Goal: Task Accomplishment & Management: Use online tool/utility

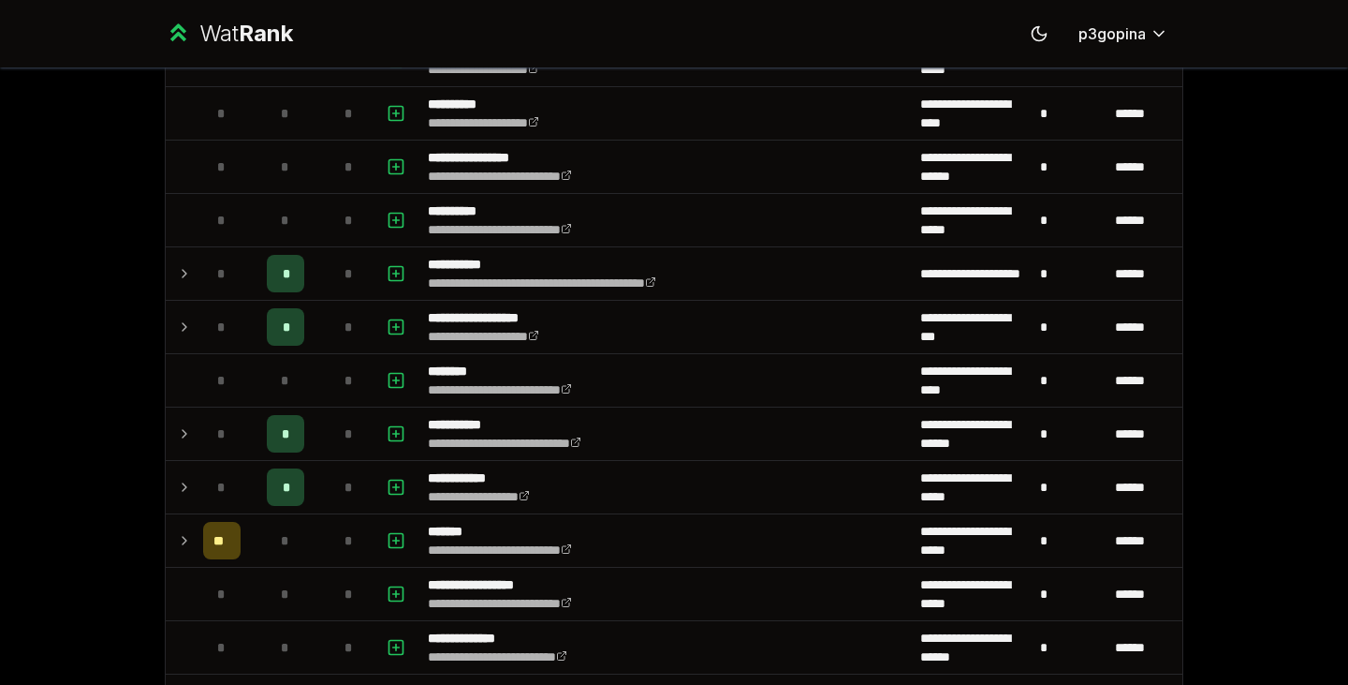
scroll to position [1490, 0]
click at [184, 528] on td at bounding box center [181, 541] width 30 height 52
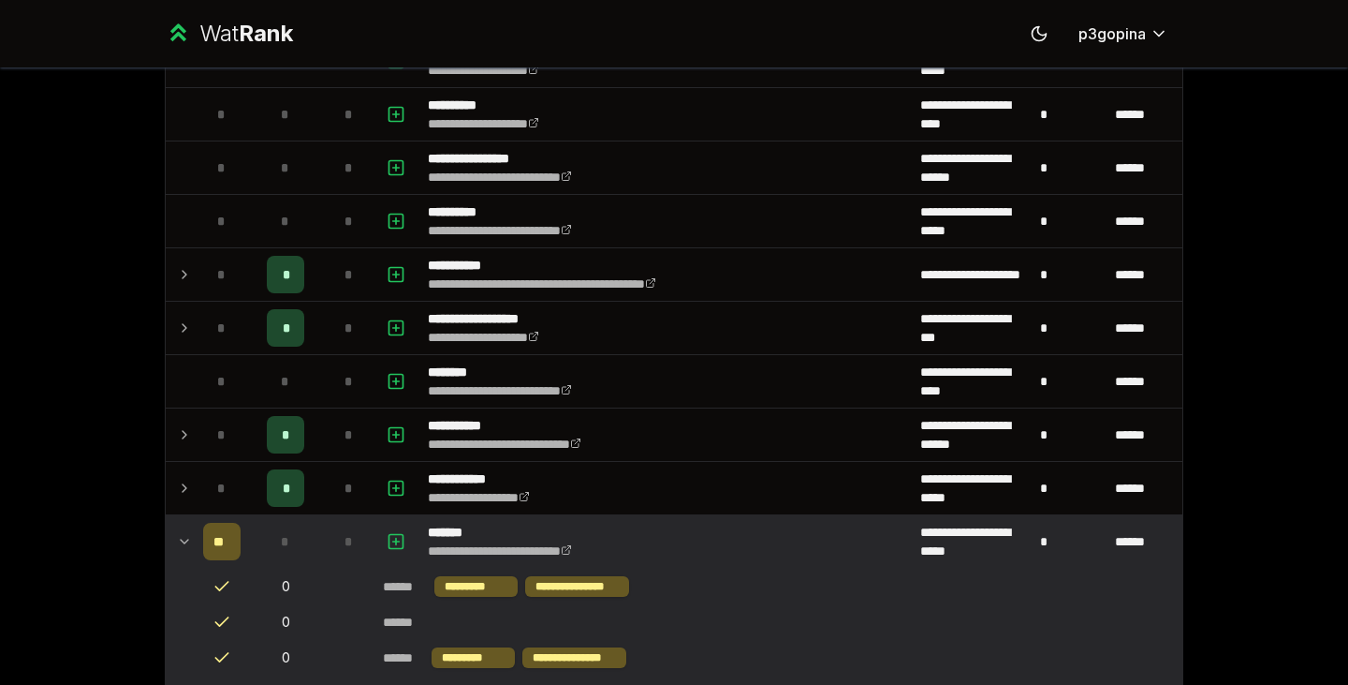
click at [184, 528] on td at bounding box center [181, 541] width 30 height 52
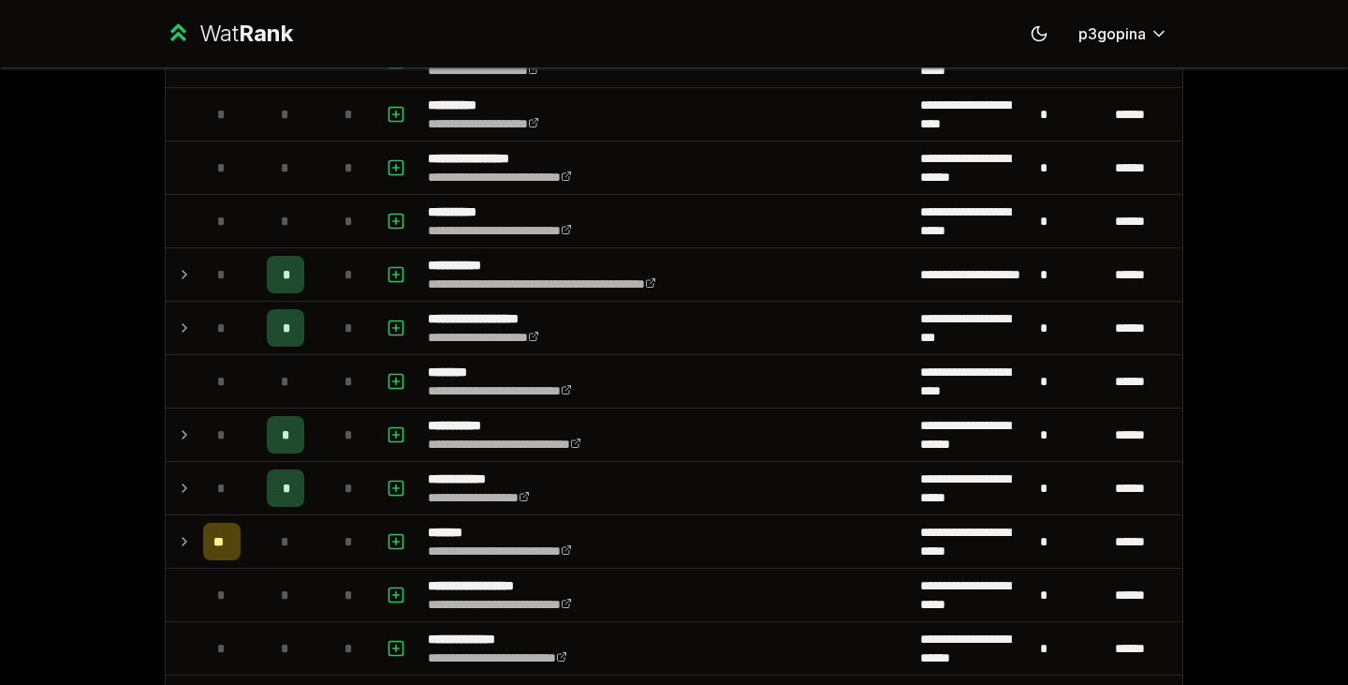
click at [184, 528] on td at bounding box center [181, 541] width 30 height 52
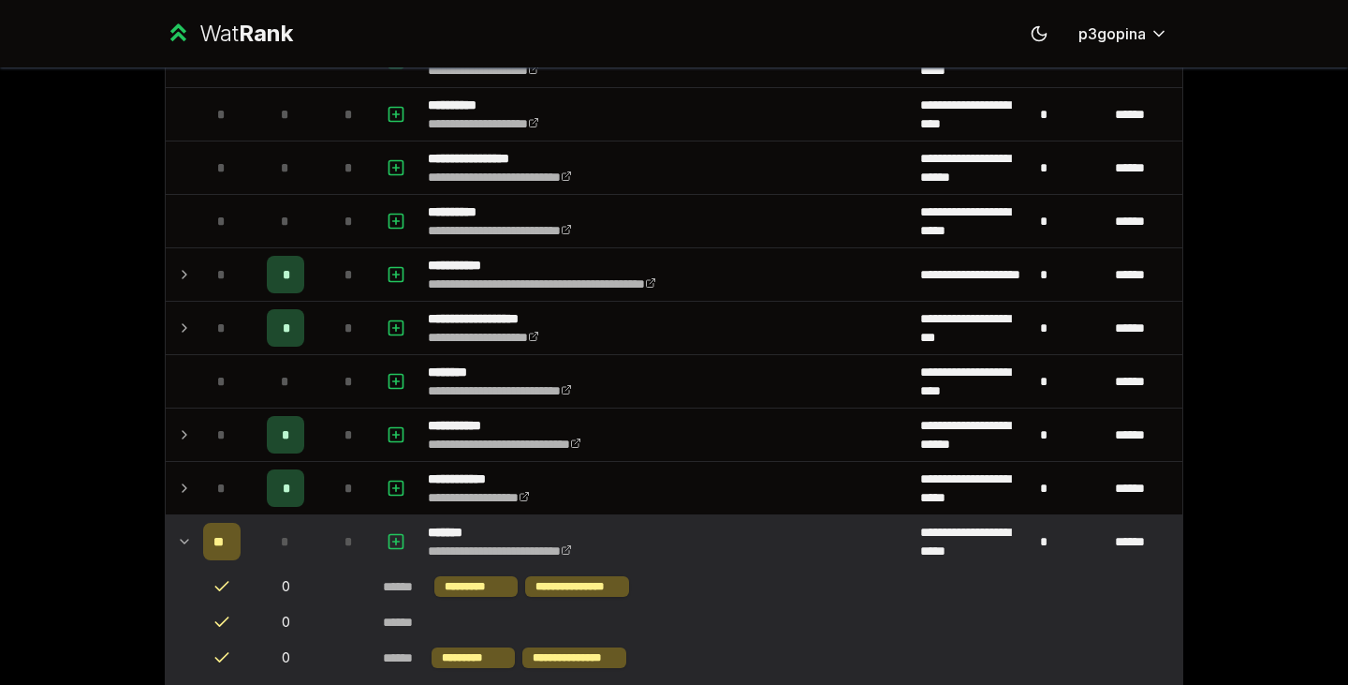
click at [184, 528] on td at bounding box center [181, 541] width 30 height 52
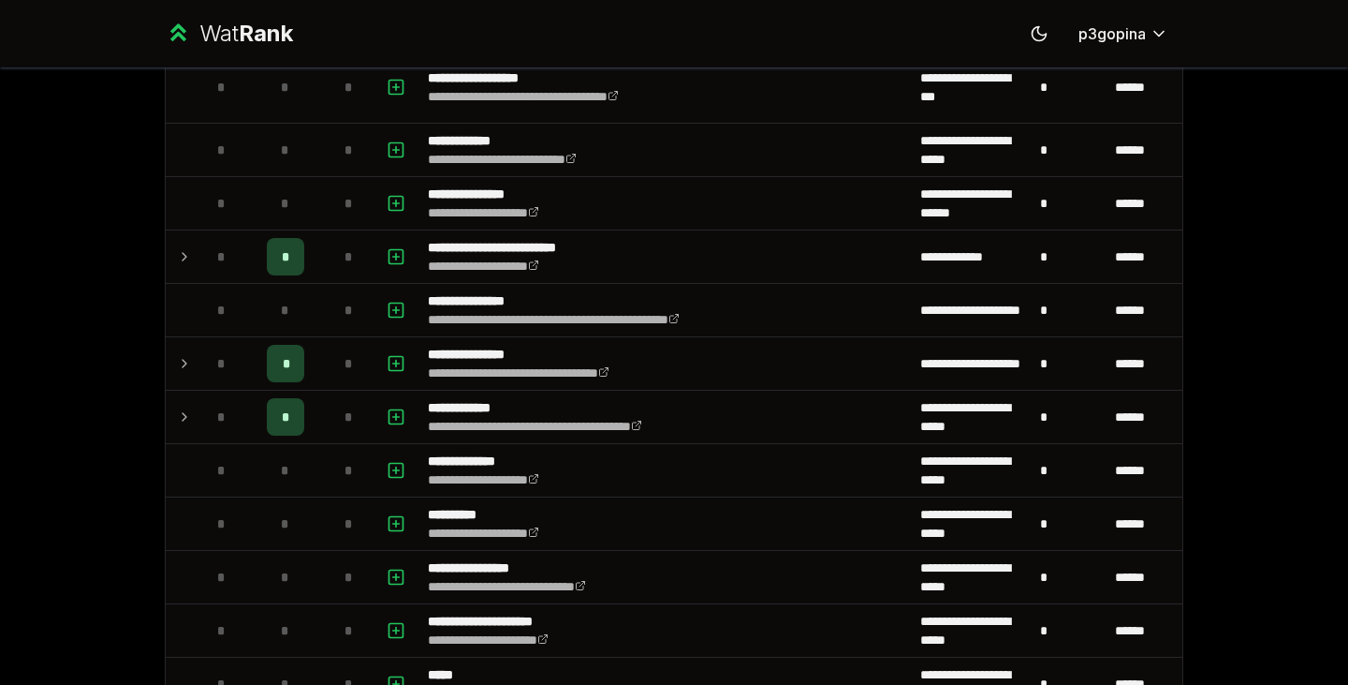
scroll to position [0, 0]
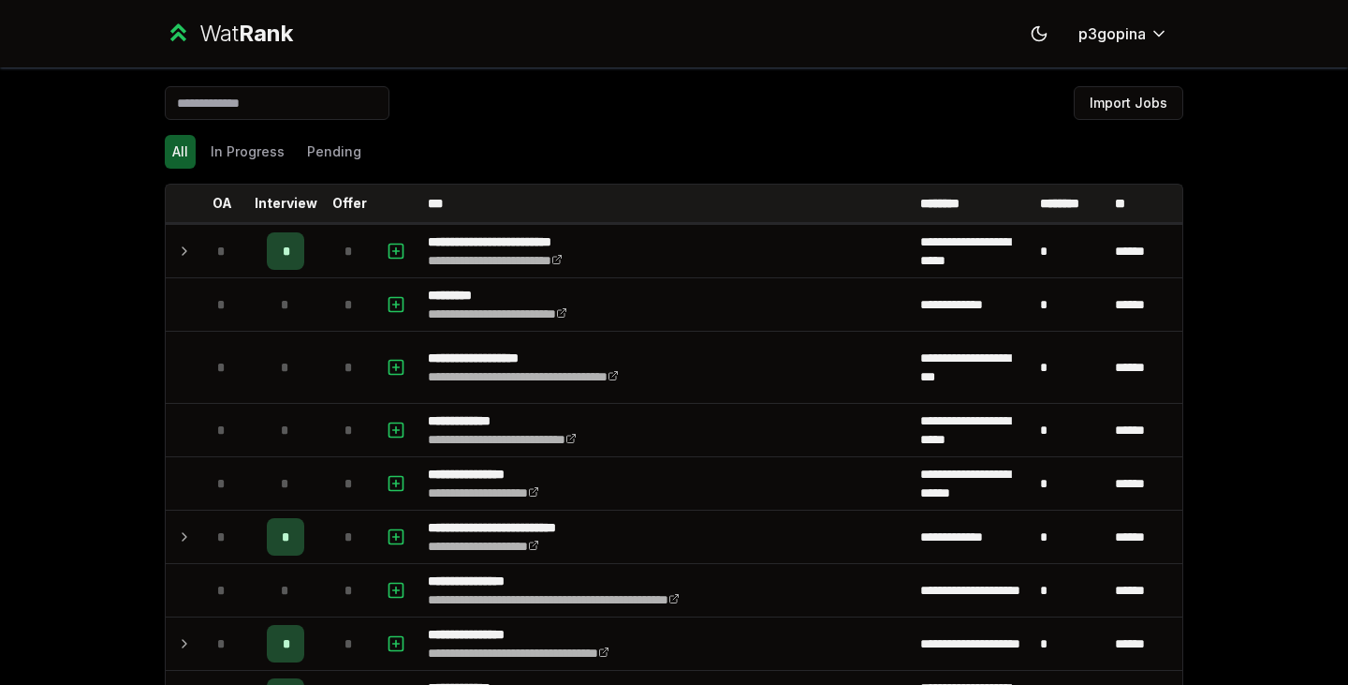
click at [1100, 95] on button "Import Jobs" at bounding box center [1129, 103] width 110 height 34
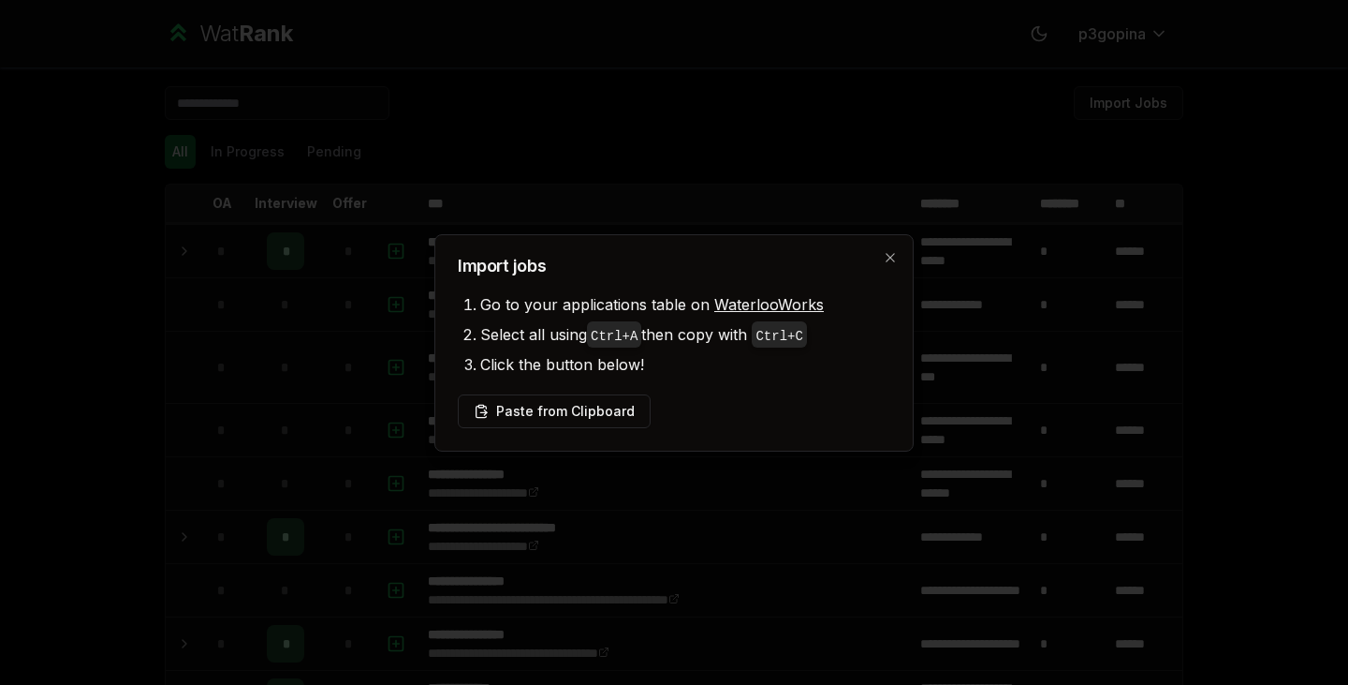
click at [567, 411] on button "Paste from Clipboard" at bounding box center [554, 411] width 193 height 34
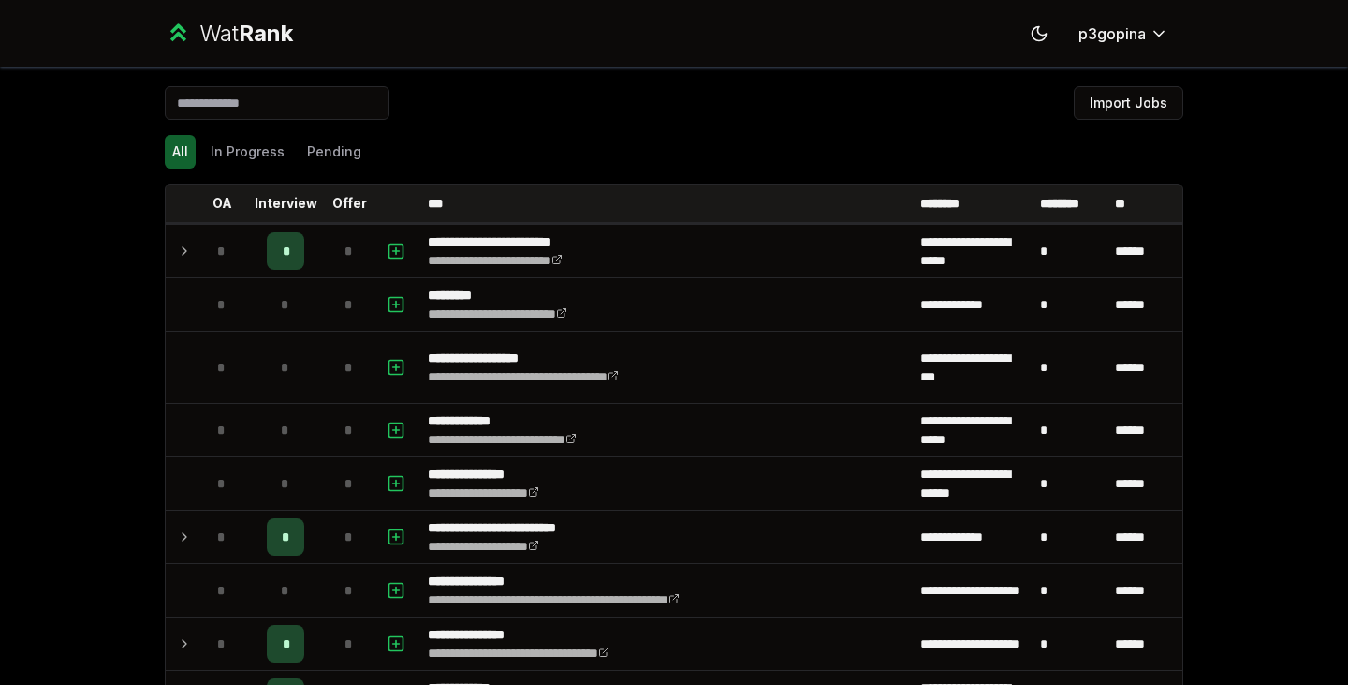
click at [1125, 101] on button "Import Jobs" at bounding box center [1129, 103] width 110 height 34
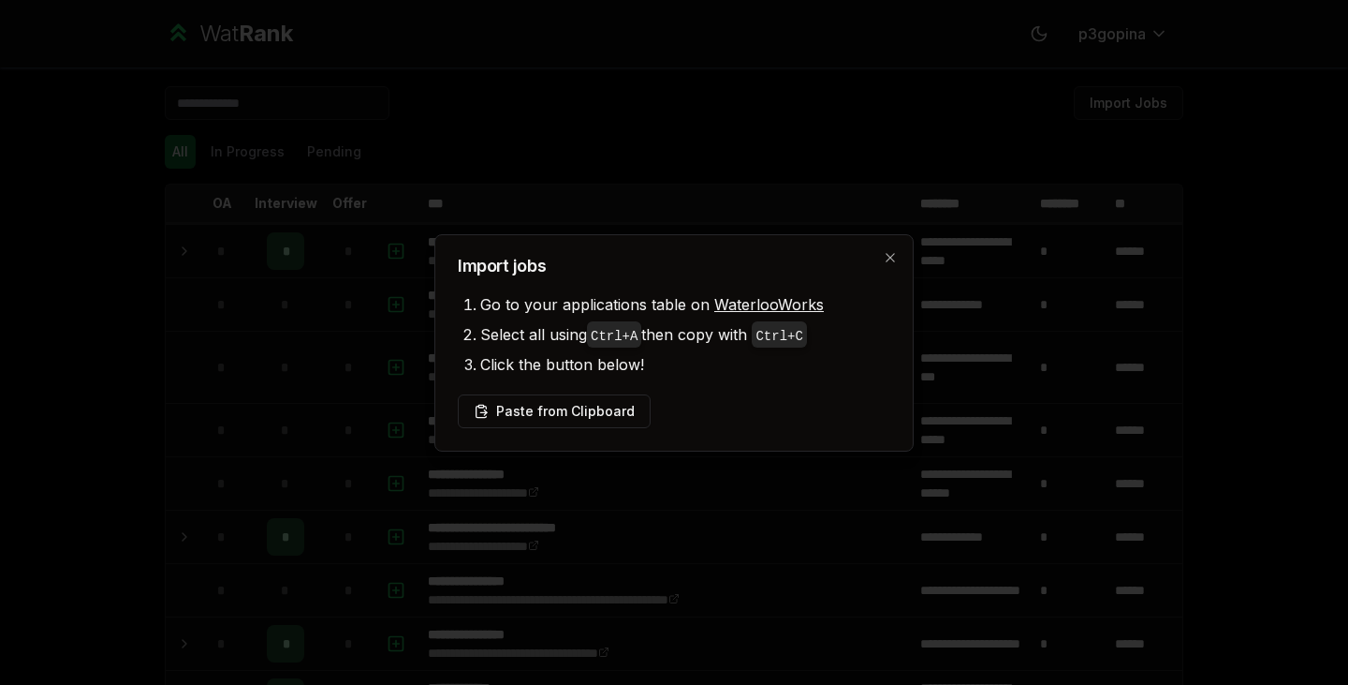
click at [558, 417] on button "Paste from Clipboard" at bounding box center [554, 411] width 193 height 34
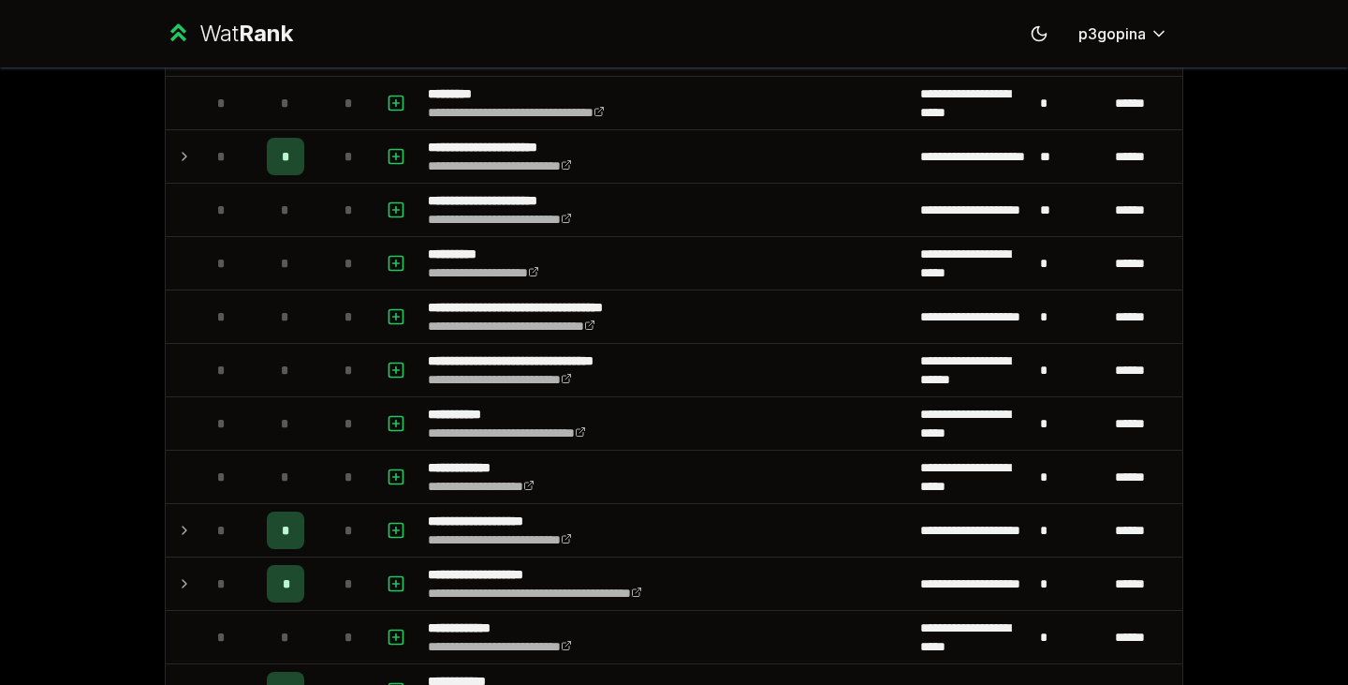
scroll to position [2358, 0]
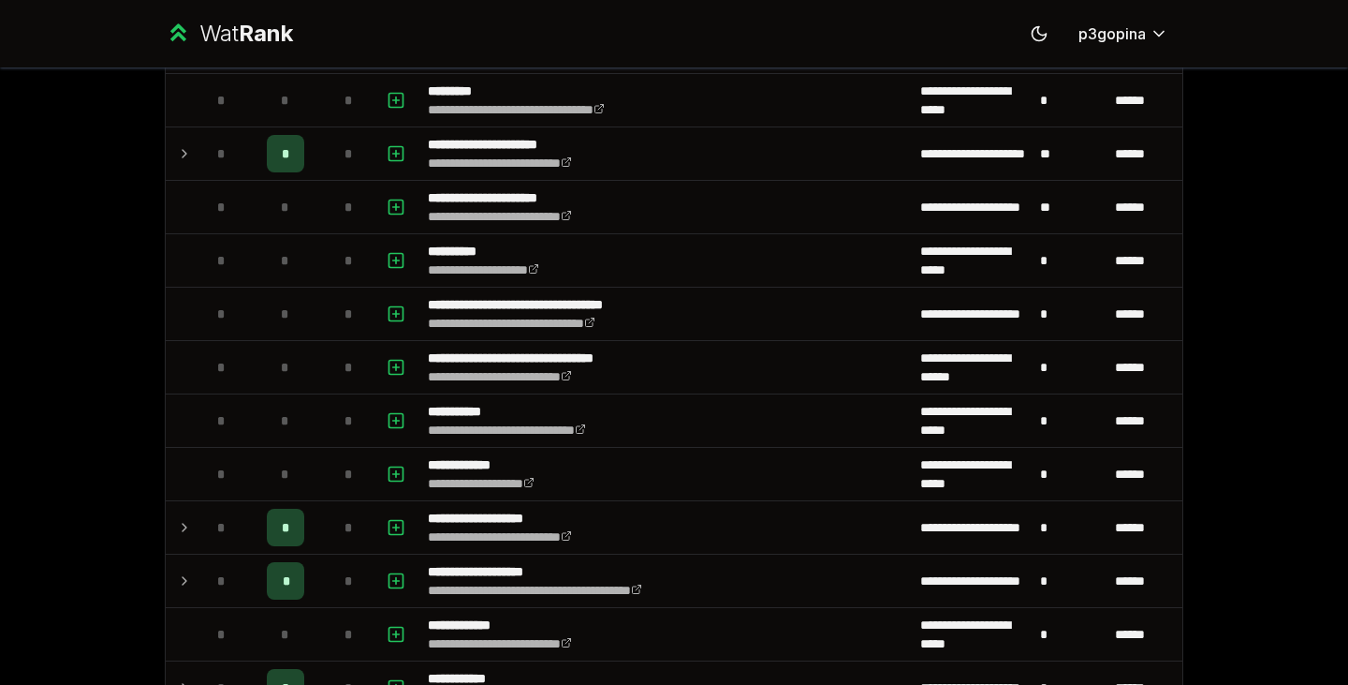
click at [177, 149] on icon at bounding box center [184, 153] width 15 height 22
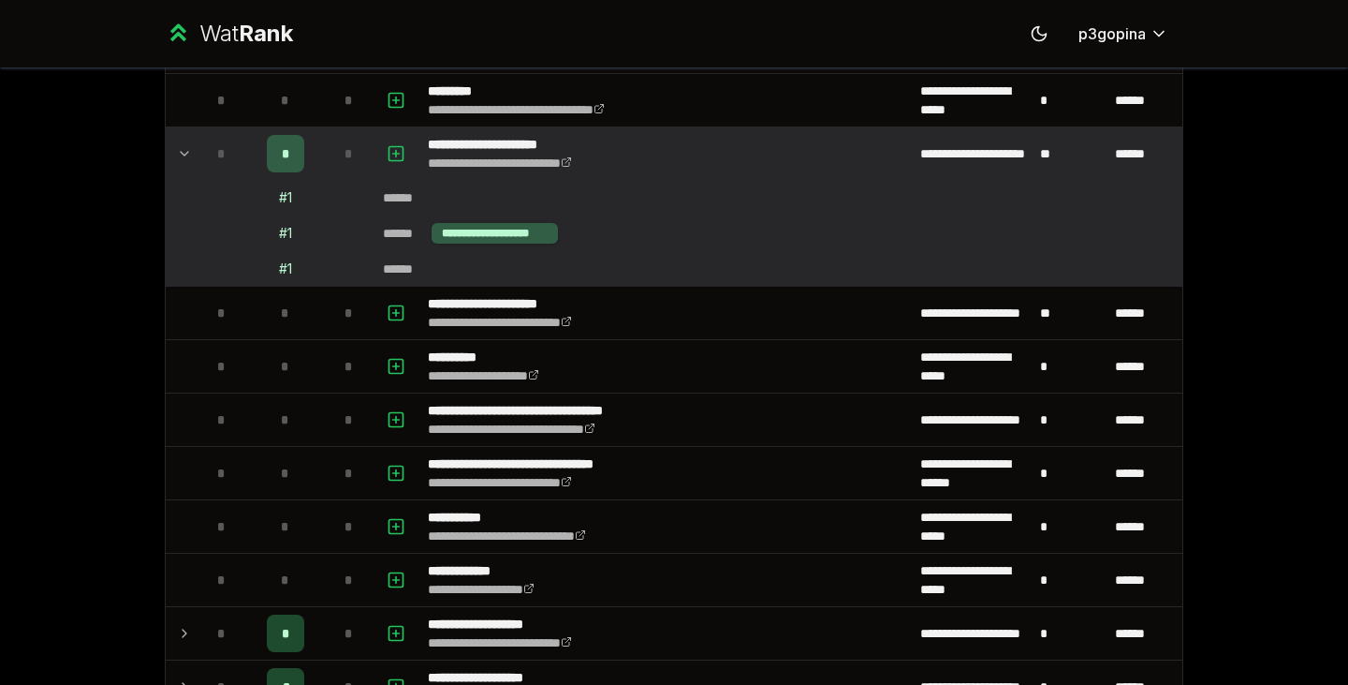
click at [169, 149] on td at bounding box center [181, 153] width 30 height 52
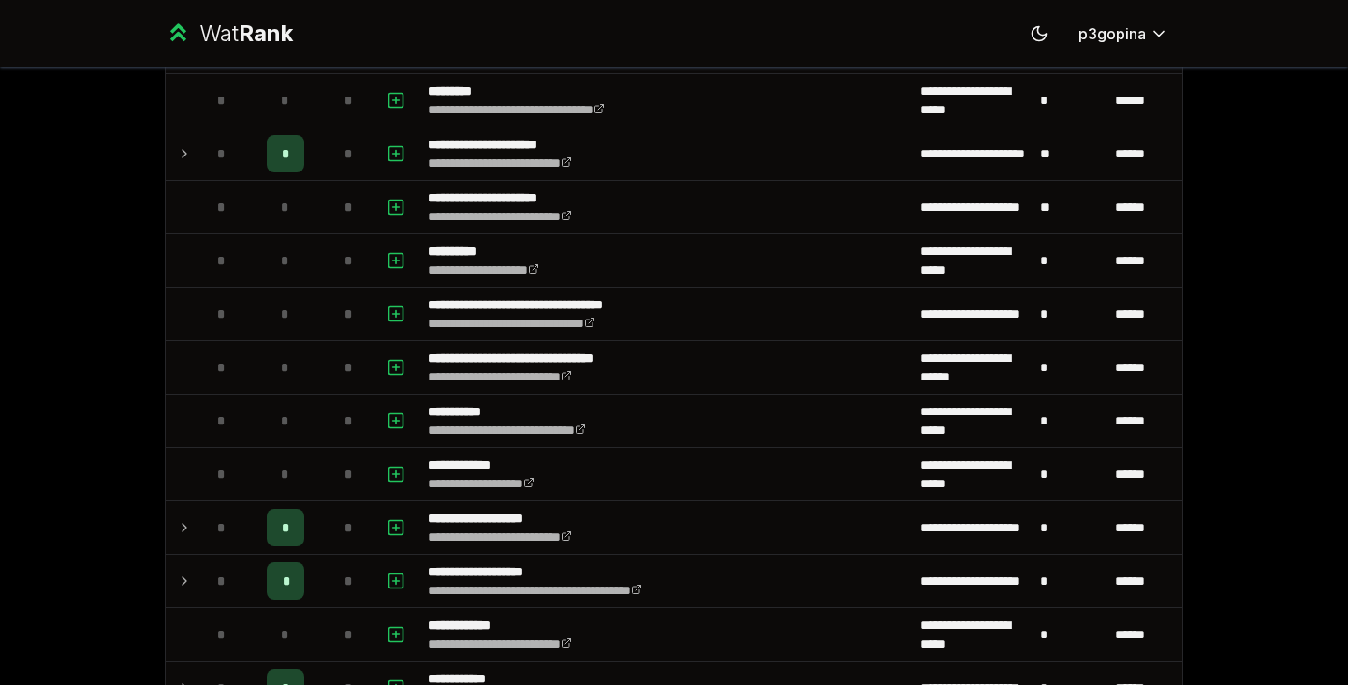
click at [178, 213] on td at bounding box center [181, 207] width 30 height 52
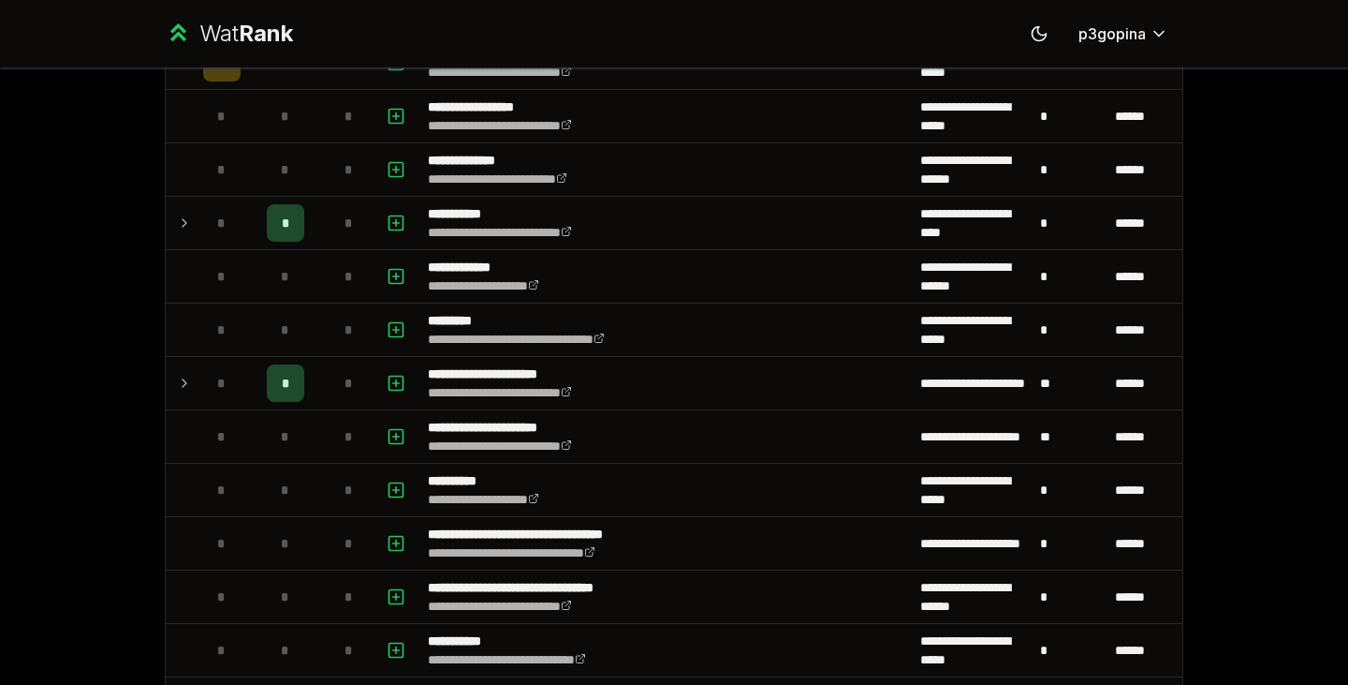
scroll to position [2128, 0]
click at [176, 439] on td at bounding box center [181, 437] width 30 height 52
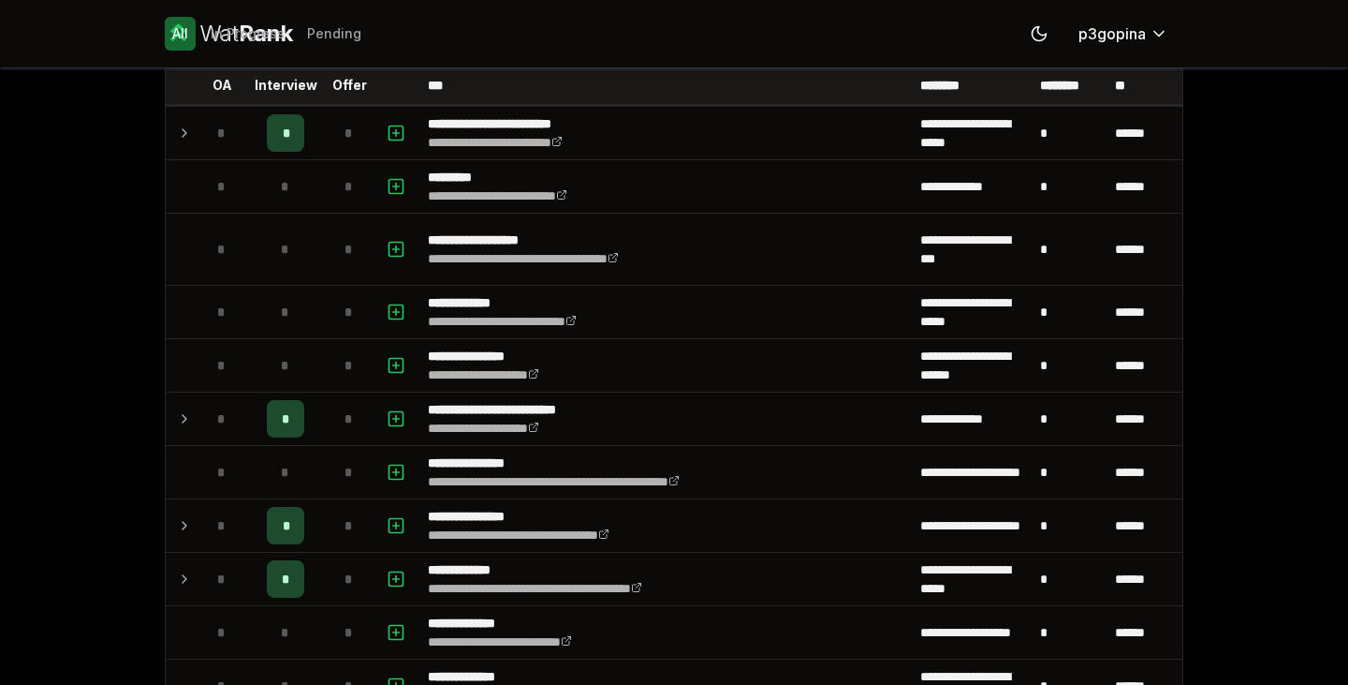
scroll to position [0, 0]
